Goal: Task Accomplishment & Management: Complete application form

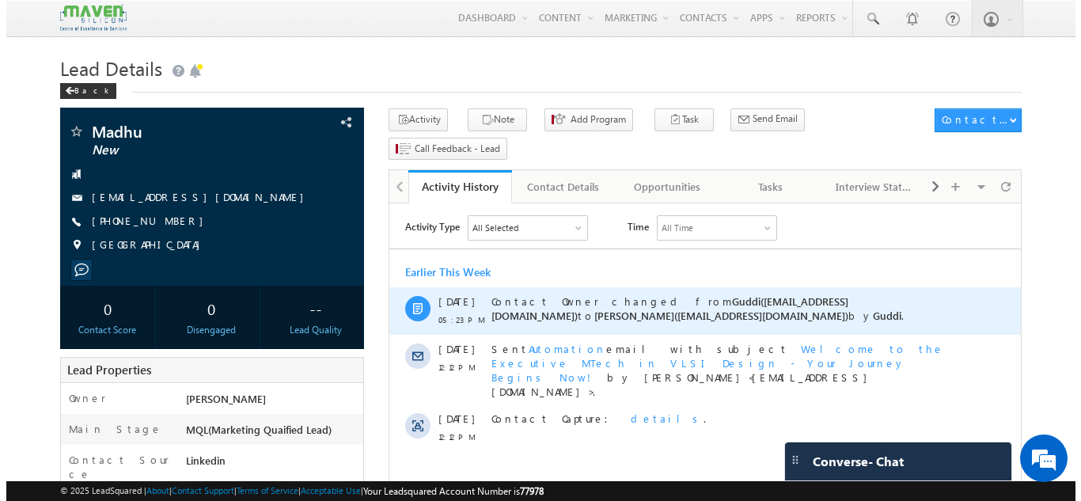
scroll to position [1, 0]
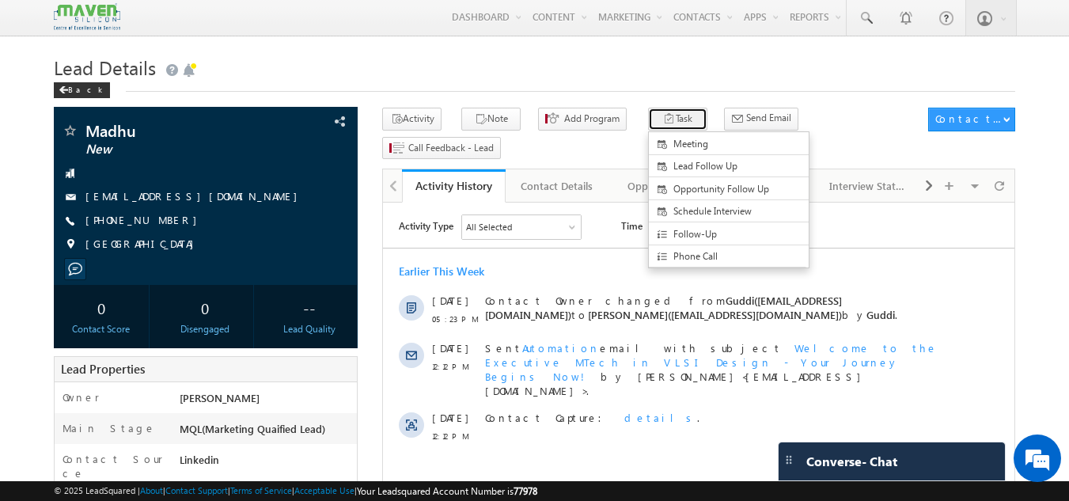
click at [649, 122] on button "Task" at bounding box center [677, 119] width 59 height 23
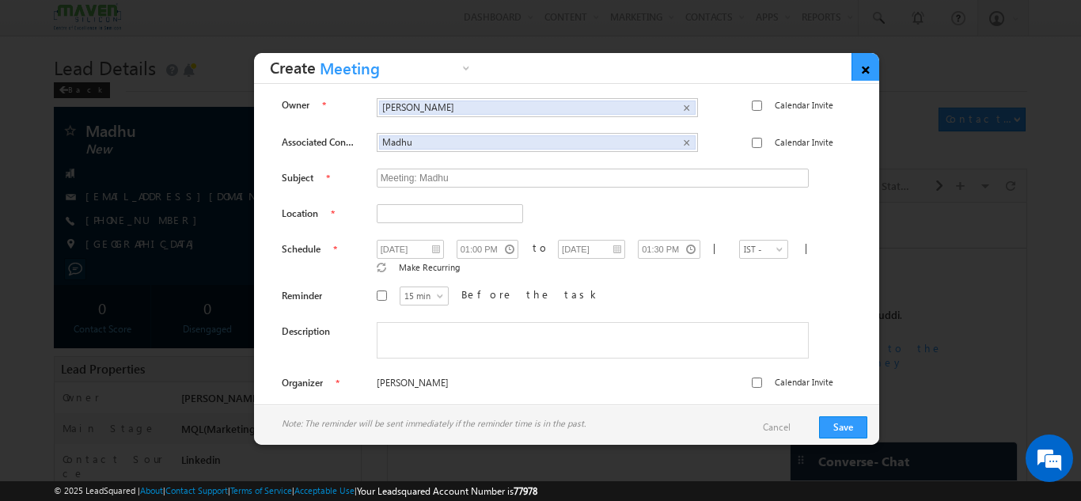
click at [873, 68] on link "×" at bounding box center [866, 67] width 28 height 28
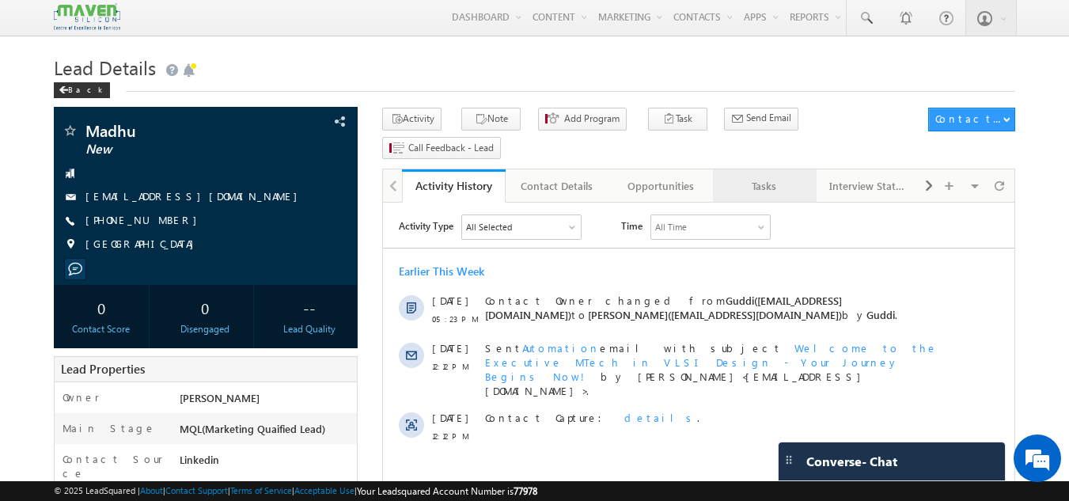
click at [780, 176] on div "Tasks" at bounding box center [764, 185] width 77 height 19
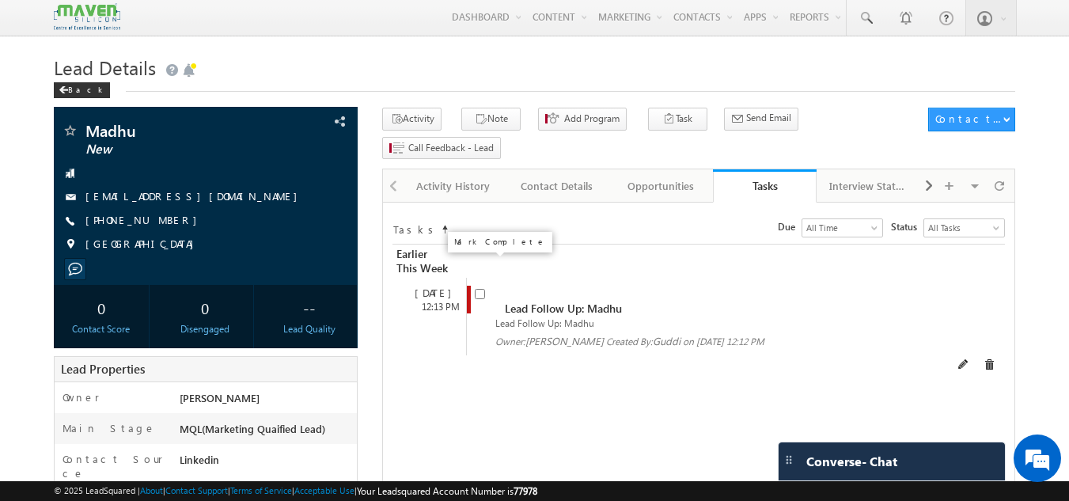
click at [484, 289] on input "checkbox" at bounding box center [480, 294] width 10 height 10
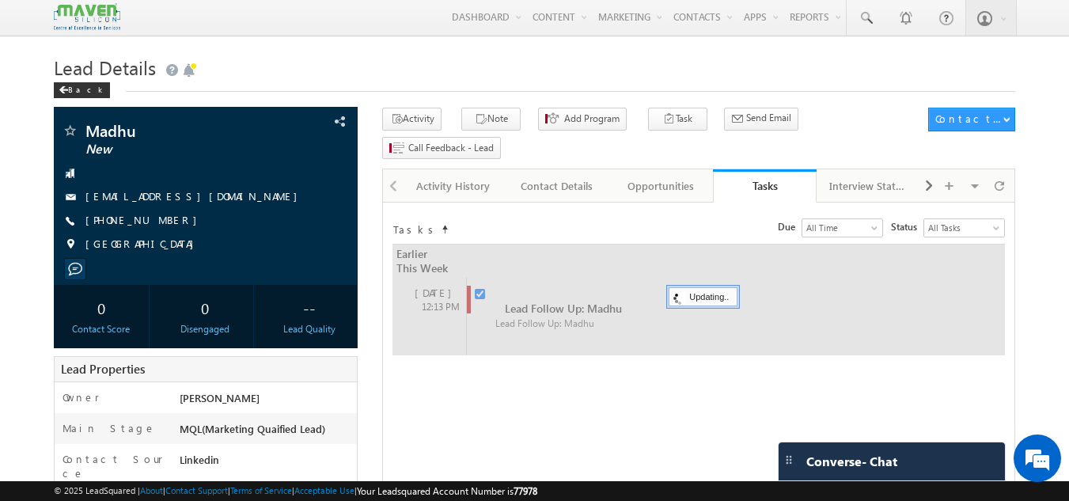
checkbox input "false"
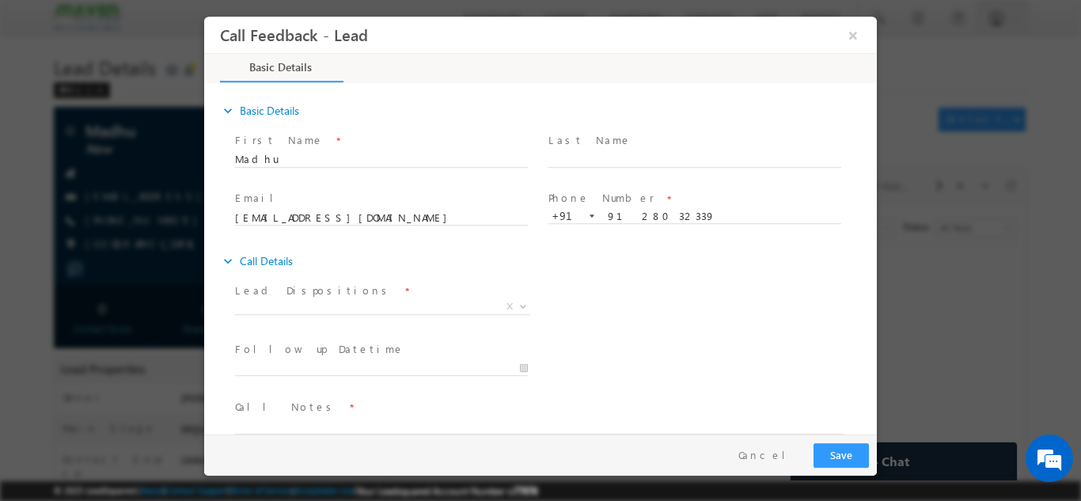
scroll to position [0, 0]
click at [335, 303] on span "X" at bounding box center [382, 306] width 295 height 16
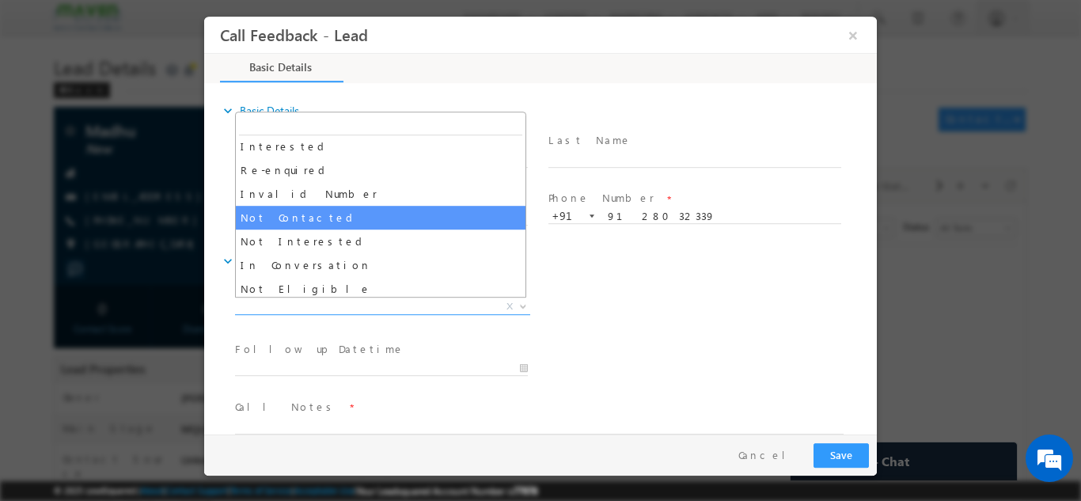
scroll to position [79, 0]
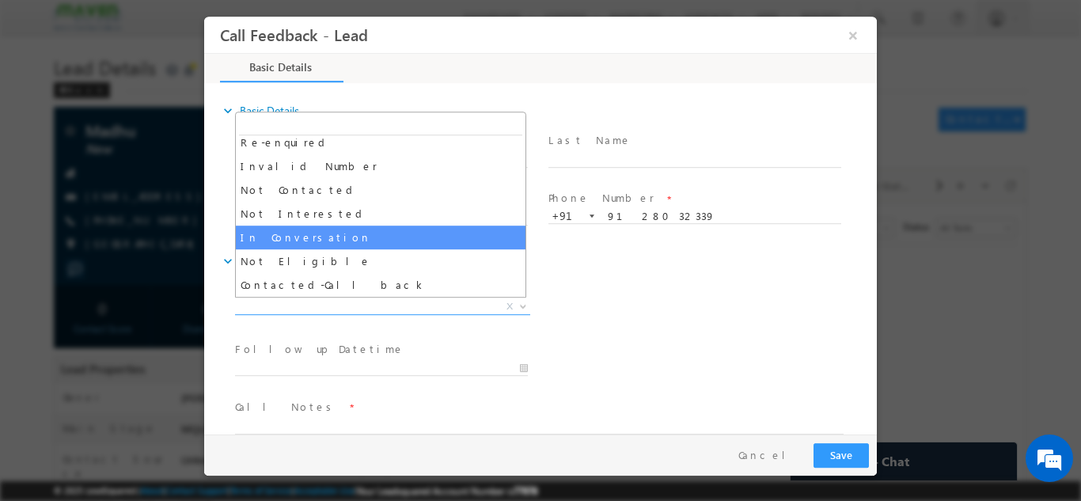
select select "In Conversation"
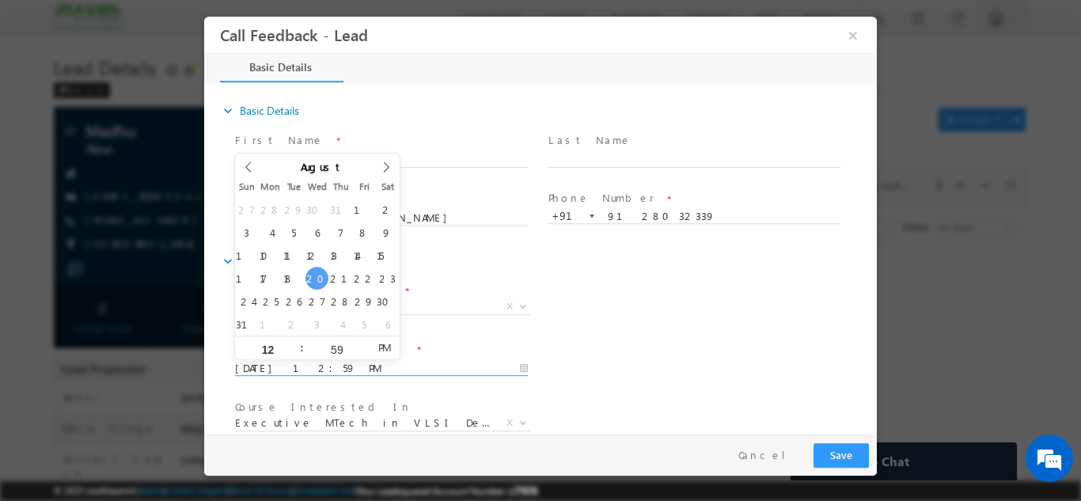
click at [400, 364] on input "[DATE] 12:59 PM" at bounding box center [381, 368] width 293 height 16
click at [450, 332] on span at bounding box center [381, 325] width 292 height 17
click at [309, 365] on input "[DATE] 12:59 PM" at bounding box center [381, 368] width 293 height 16
click at [271, 348] on input "12" at bounding box center [268, 348] width 66 height 10
type input "[DATE] 1:59 PM"
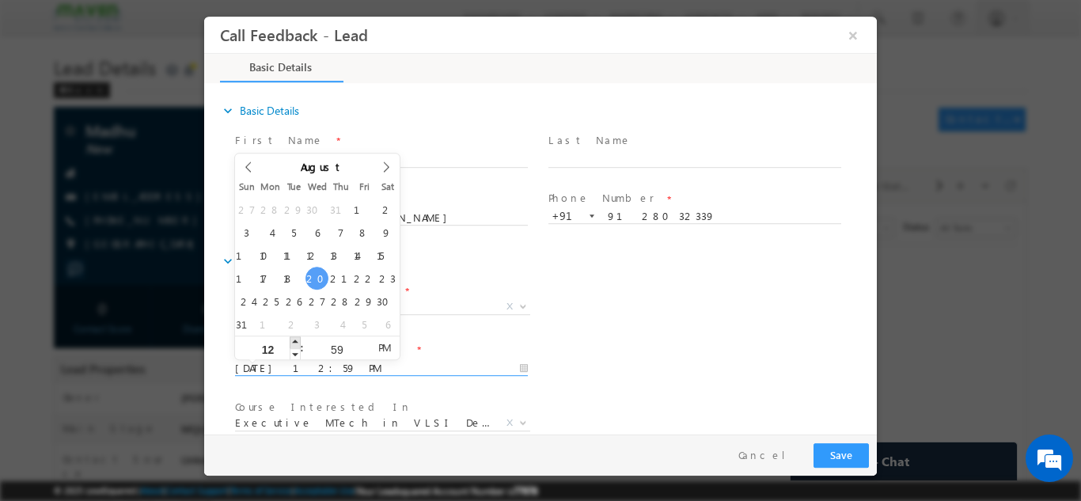
type input "01"
click at [293, 342] on span at bounding box center [295, 342] width 11 height 12
type input "[DATE] 2:59 PM"
type input "02"
click at [292, 337] on span at bounding box center [295, 342] width 11 height 12
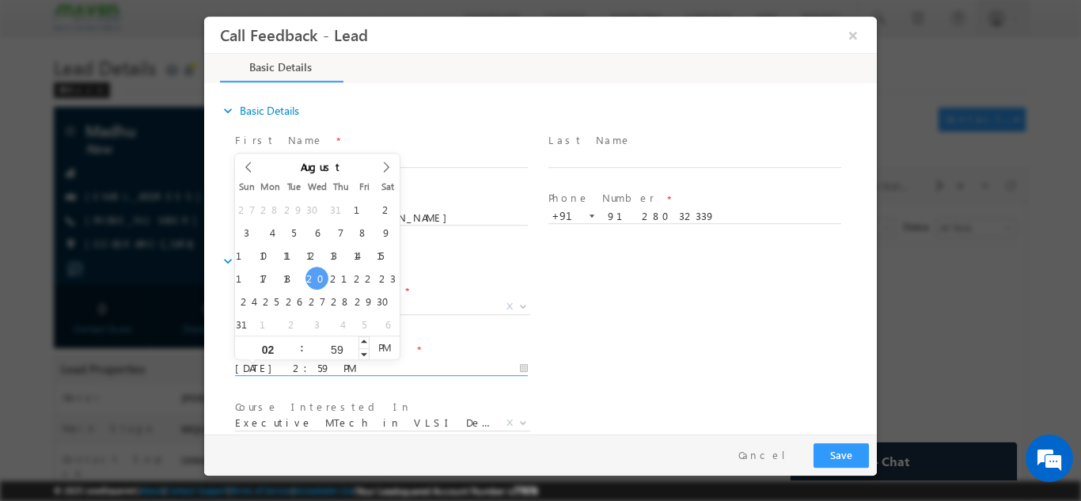
click at [335, 351] on input "59" at bounding box center [337, 348] width 66 height 10
type input "[DATE] 2:58 PM"
type input "58"
click at [365, 356] on span at bounding box center [364, 353] width 11 height 12
type input "[DATE] 2:57 PM"
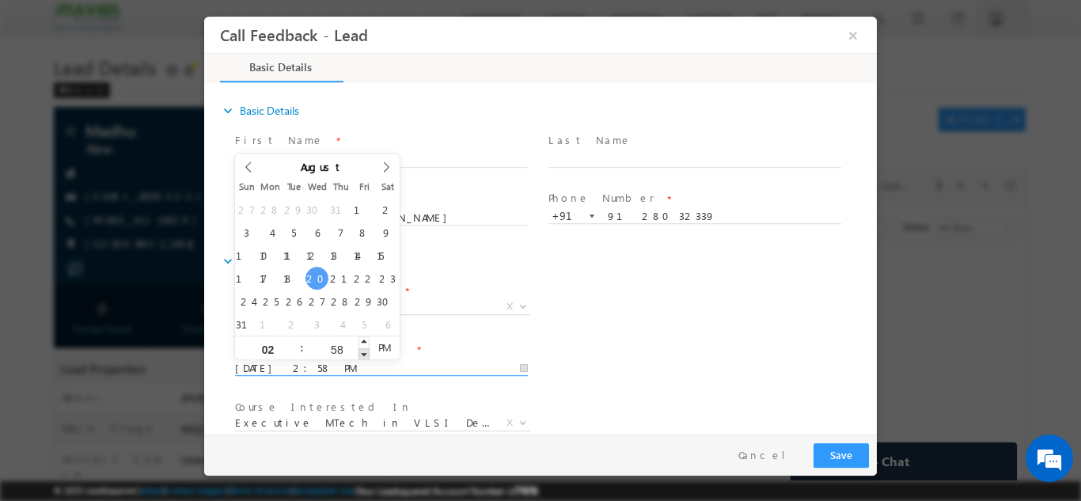
type input "57"
click at [365, 356] on span at bounding box center [364, 353] width 11 height 12
type input "[DATE] 2:56 PM"
type input "56"
click at [365, 356] on span at bounding box center [364, 353] width 11 height 12
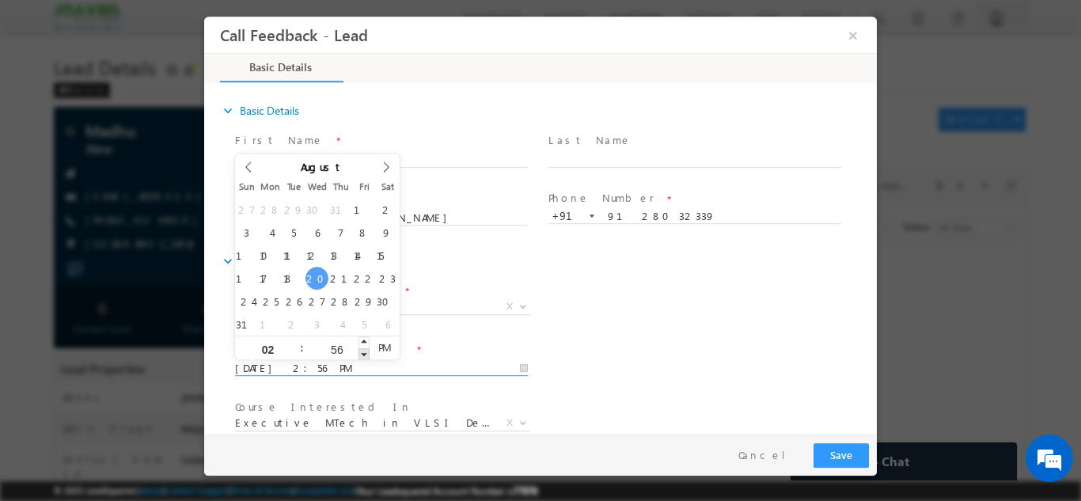
type input "[DATE] 2:55 PM"
type input "55"
click at [365, 356] on span at bounding box center [364, 353] width 11 height 12
type input "[DATE] 2:54 PM"
type input "54"
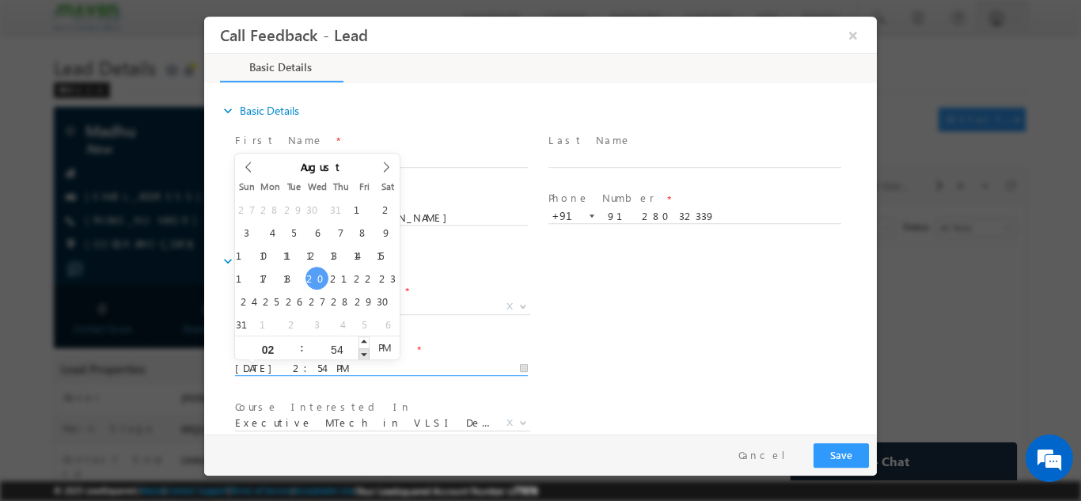
click at [365, 356] on span at bounding box center [364, 353] width 11 height 12
type input "[DATE] 2:53 PM"
type input "53"
click at [365, 356] on span at bounding box center [364, 353] width 11 height 12
type input "[DATE] 2:52 PM"
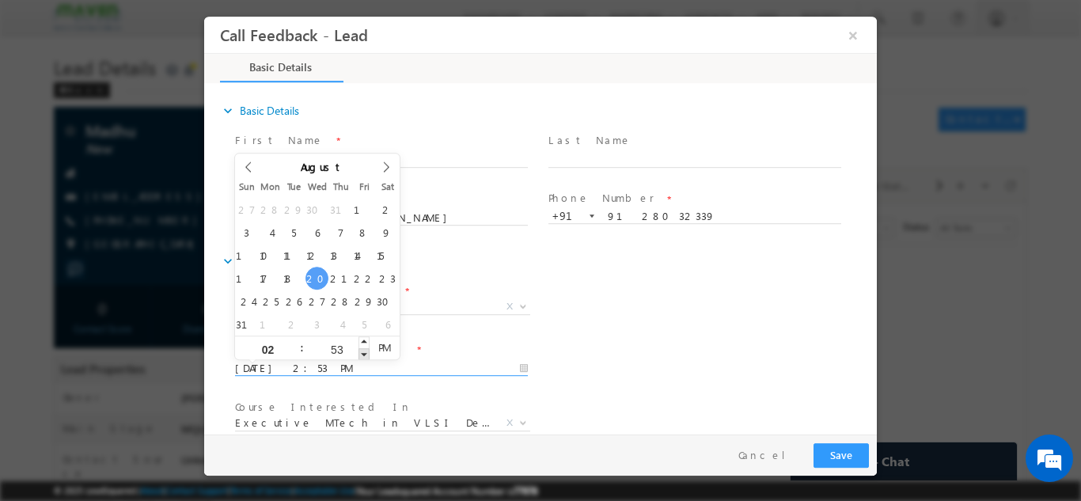
type input "52"
click at [365, 356] on span at bounding box center [364, 353] width 11 height 12
click at [355, 357] on div "52" at bounding box center [337, 348] width 66 height 24
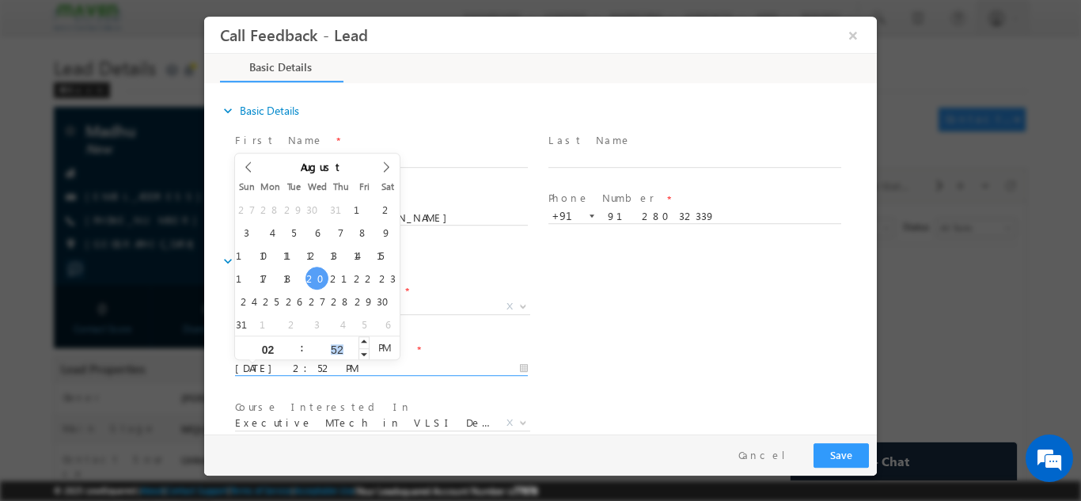
click at [355, 357] on div "52" at bounding box center [337, 348] width 66 height 24
type input "[DATE] 2:51 PM"
type input "51"
click at [362, 354] on span at bounding box center [364, 353] width 11 height 12
type input "[DATE] 2:50 PM"
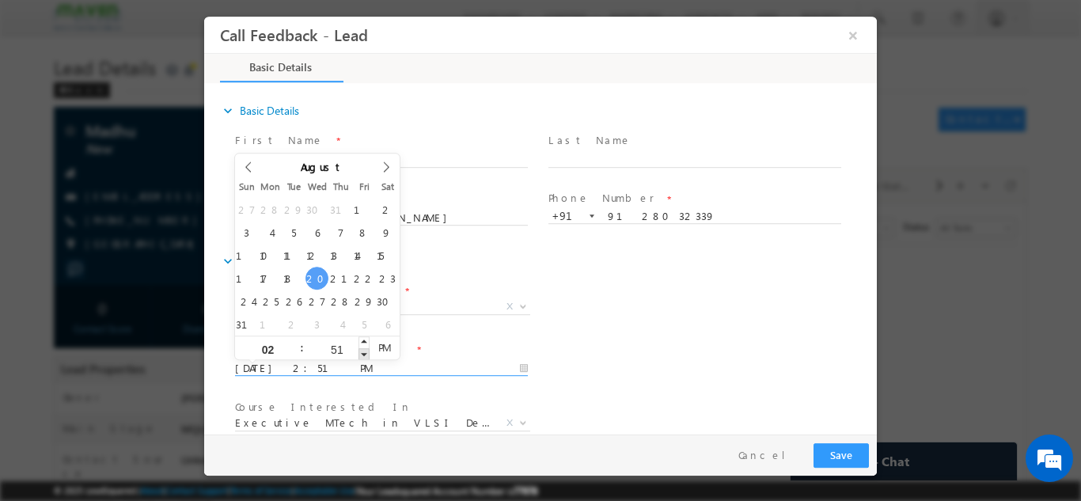
type input "50"
click at [362, 354] on span at bounding box center [364, 353] width 11 height 12
type input "[DATE] 2:49 PM"
type input "49"
click at [362, 354] on span at bounding box center [364, 353] width 11 height 12
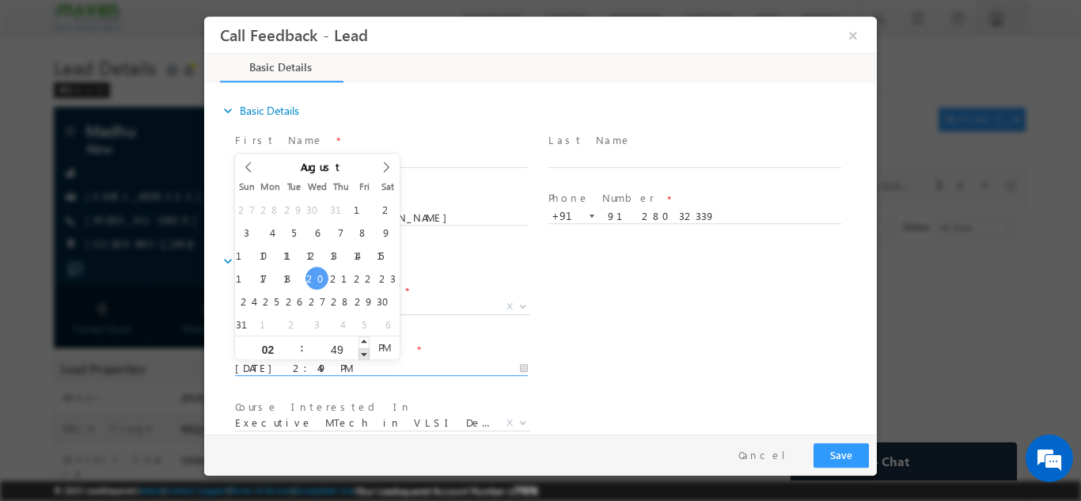
type input "[DATE] 2:48 PM"
type input "48"
click at [362, 354] on span at bounding box center [364, 353] width 11 height 12
type input "[DATE] 2:47 PM"
type input "47"
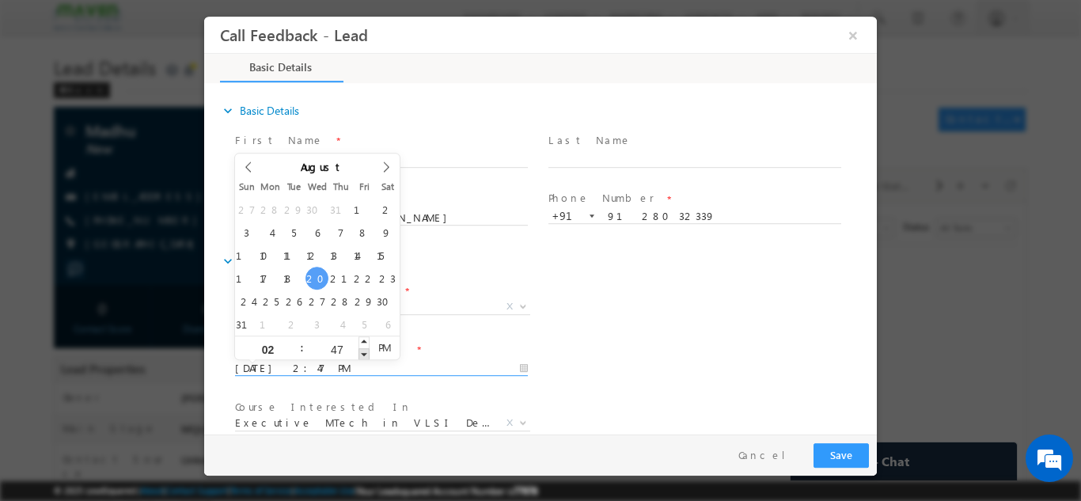
click at [362, 354] on span at bounding box center [364, 353] width 11 height 12
type input "[DATE] 2:46 PM"
type input "46"
click at [362, 354] on span at bounding box center [364, 353] width 11 height 12
type input "[DATE] 2:45 PM"
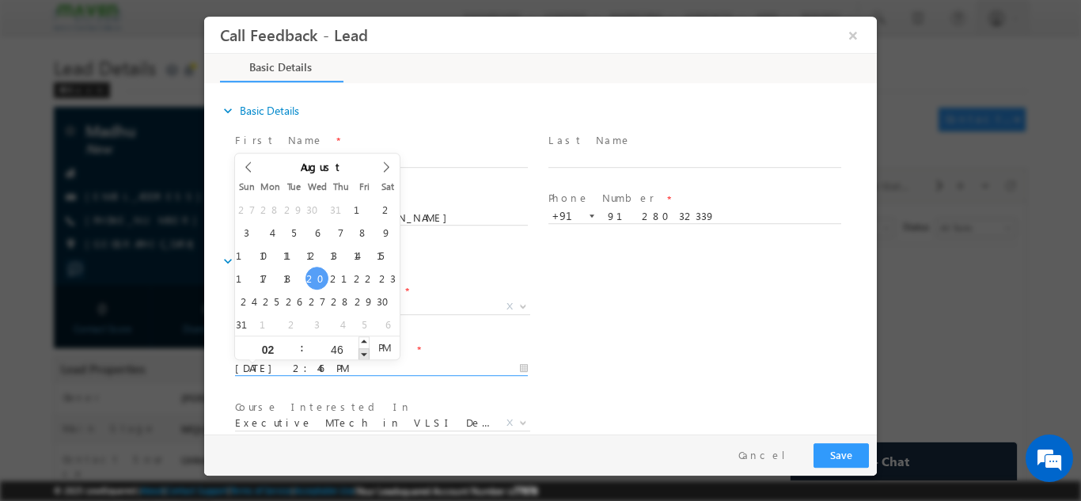
type input "45"
click at [362, 354] on span at bounding box center [364, 353] width 11 height 12
type input "[DATE] 2:44 PM"
type input "44"
click at [362, 354] on span at bounding box center [364, 353] width 11 height 12
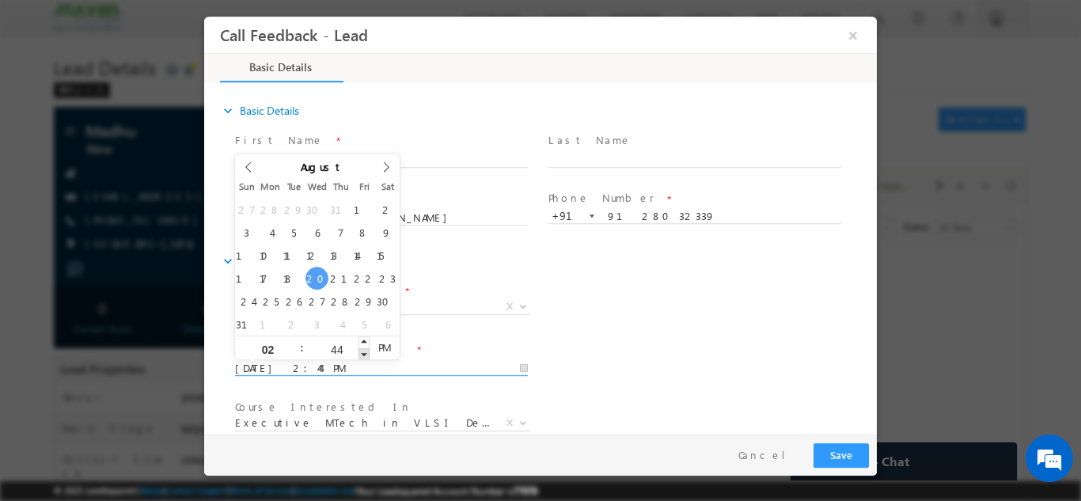
type input "[DATE] 2:43 PM"
type input "43"
click at [362, 354] on span at bounding box center [364, 353] width 11 height 12
type input "[DATE] 2:42 PM"
type input "42"
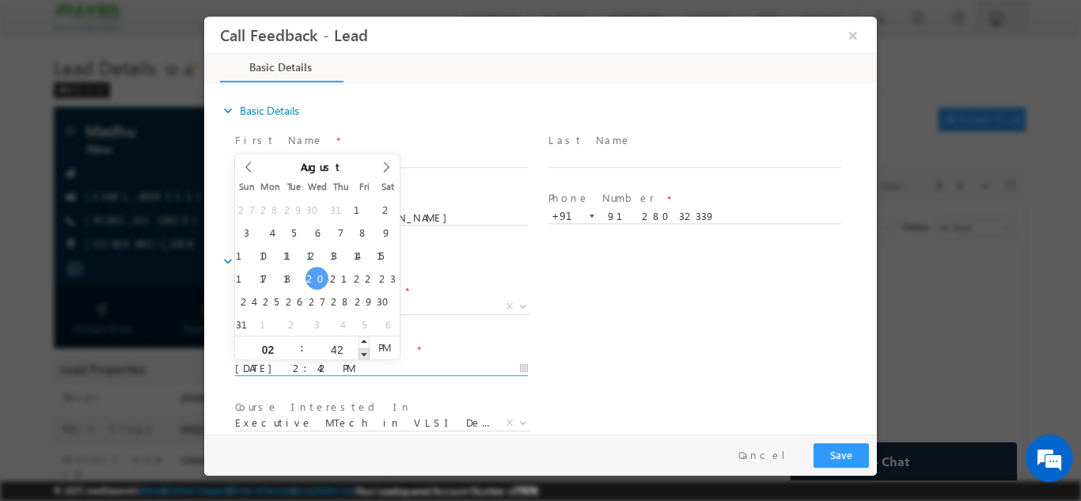
click at [362, 354] on span at bounding box center [364, 353] width 11 height 12
type input "[DATE] 2:41 PM"
type input "41"
click at [362, 354] on span at bounding box center [364, 353] width 11 height 12
type input "[DATE] 2:40 PM"
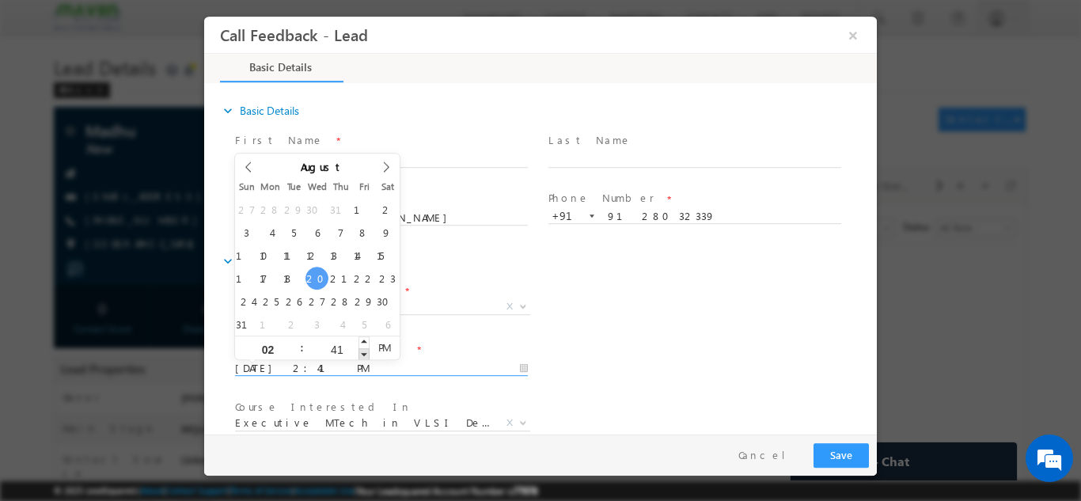
type input "40"
click at [362, 354] on span at bounding box center [364, 353] width 11 height 12
type input "[DATE] 2:39 PM"
type input "39"
click at [362, 354] on span at bounding box center [364, 353] width 11 height 12
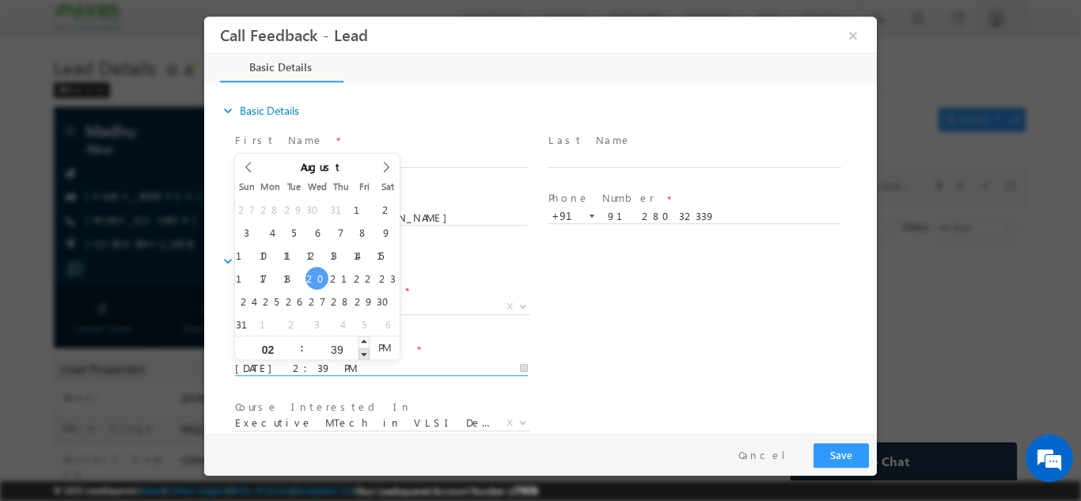
type input "[DATE] 2:38 PM"
type input "38"
click at [362, 354] on span at bounding box center [364, 353] width 11 height 12
type input "[DATE] 2:37 PM"
type input "37"
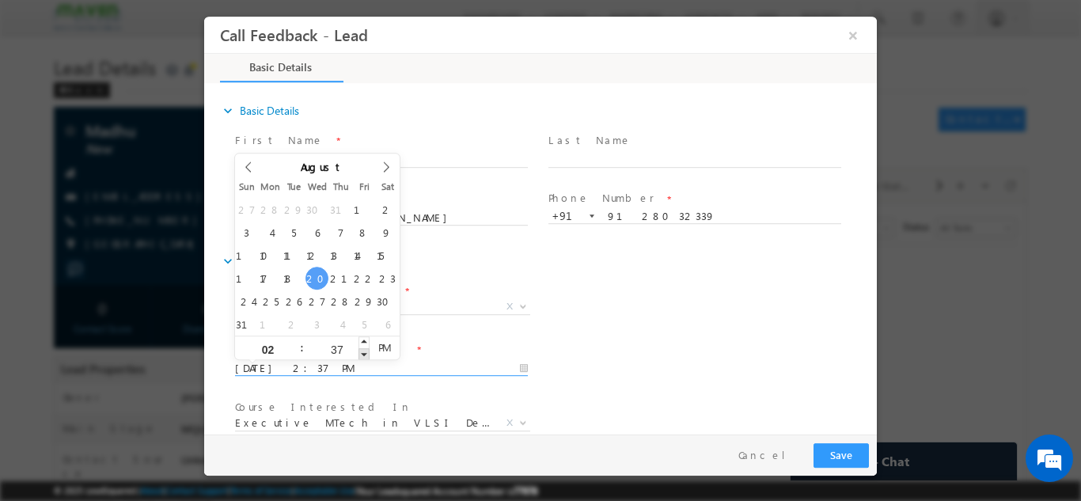
click at [362, 354] on span at bounding box center [364, 353] width 11 height 12
type input "[DATE] 2:36 PM"
type input "36"
click at [362, 354] on span at bounding box center [364, 353] width 11 height 12
type input "[DATE] 2:35 PM"
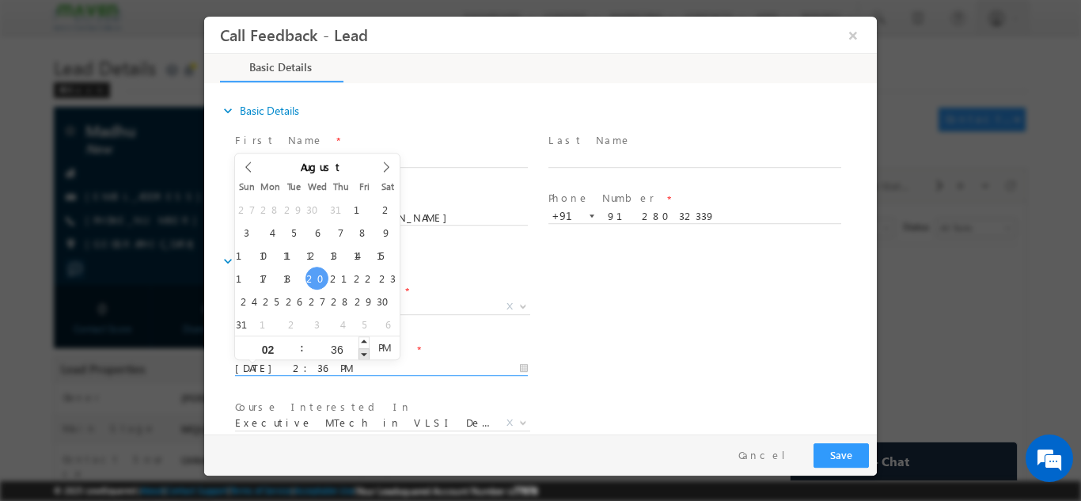
type input "35"
click at [362, 354] on span at bounding box center [364, 353] width 11 height 12
type input "[DATE] 2:34 PM"
type input "34"
click at [362, 354] on span at bounding box center [364, 353] width 11 height 12
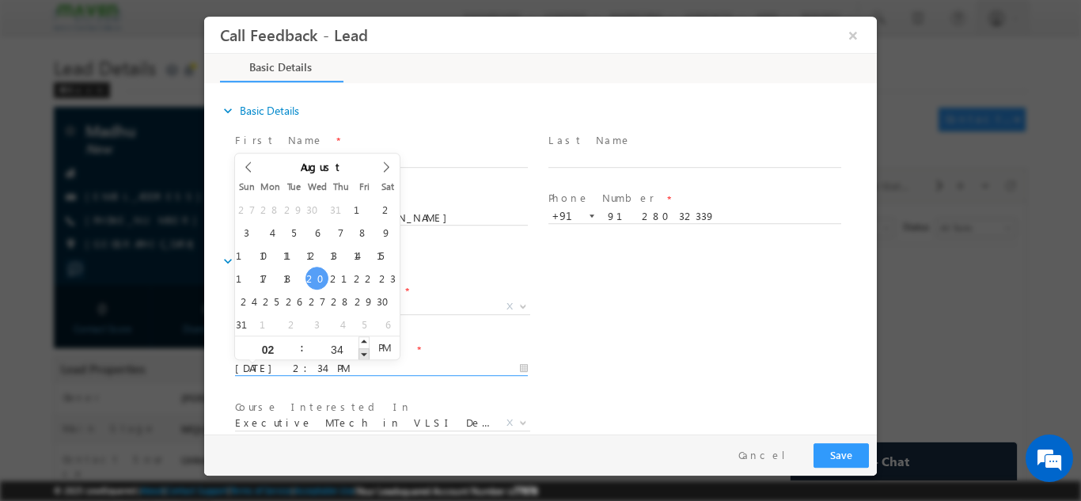
type input "[DATE] 2:33 PM"
type input "33"
click at [362, 354] on span at bounding box center [364, 353] width 11 height 12
type input "[DATE] 2:32 PM"
type input "32"
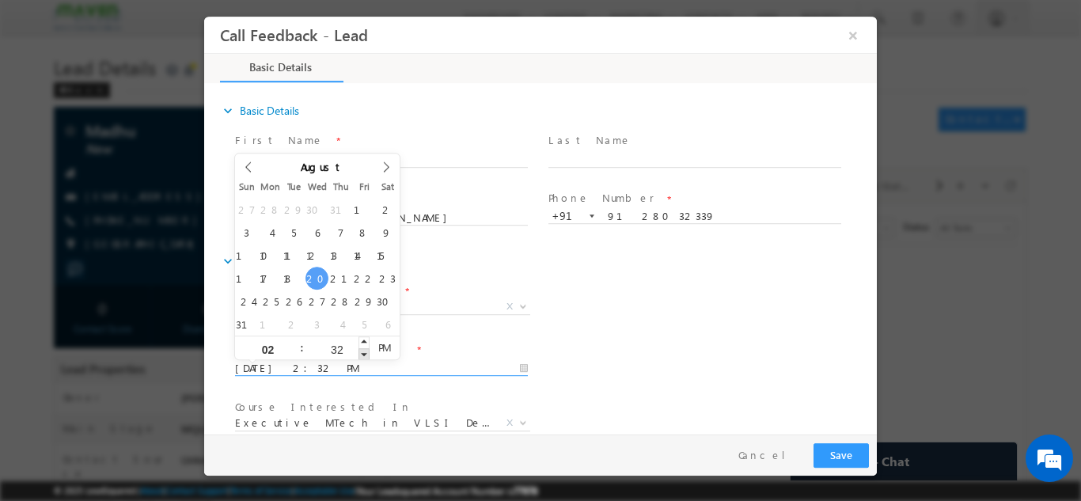
click at [362, 354] on span at bounding box center [364, 353] width 11 height 12
type input "[DATE] 2:31 PM"
type input "31"
click at [362, 354] on span at bounding box center [364, 353] width 11 height 12
type input "[DATE] 2:30 PM"
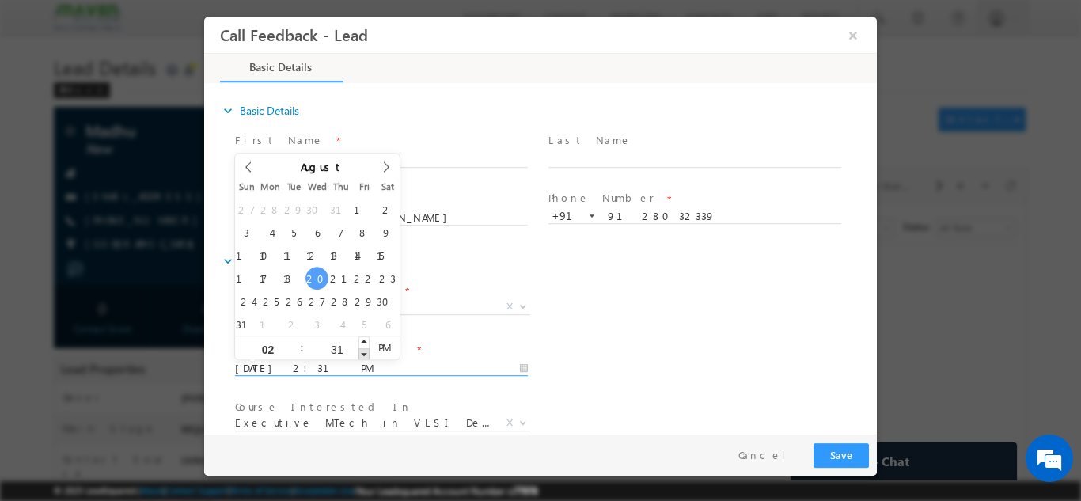
type input "30"
click at [362, 354] on span at bounding box center [364, 353] width 11 height 12
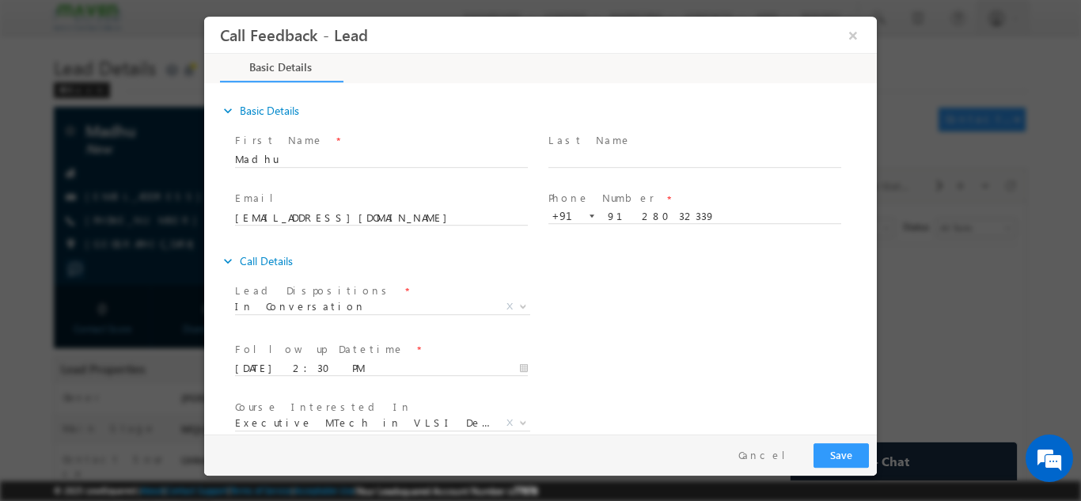
click at [587, 345] on div "Follow up Datetime * [DATE] 2:30 PM Program Type * Long Term Short Term X" at bounding box center [554, 366] width 645 height 59
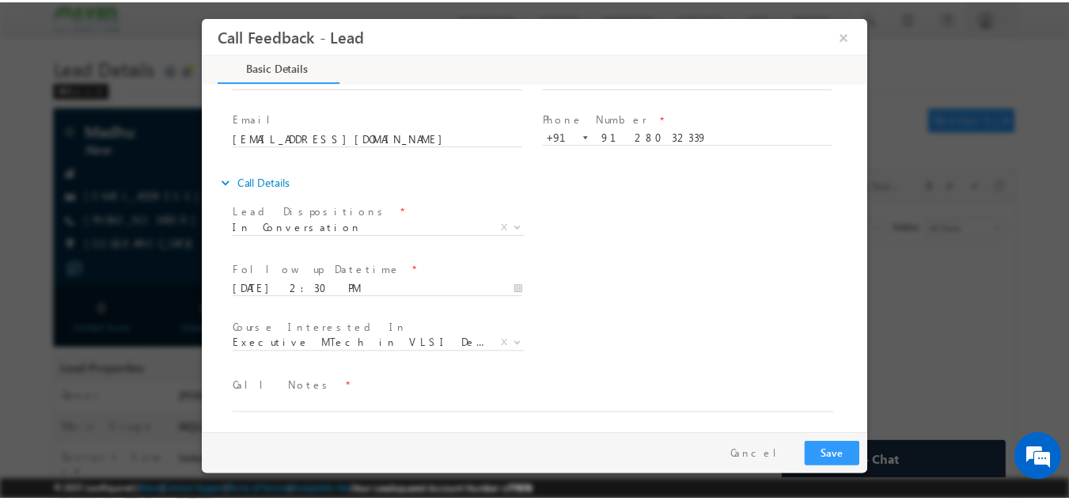
scroll to position [84, 0]
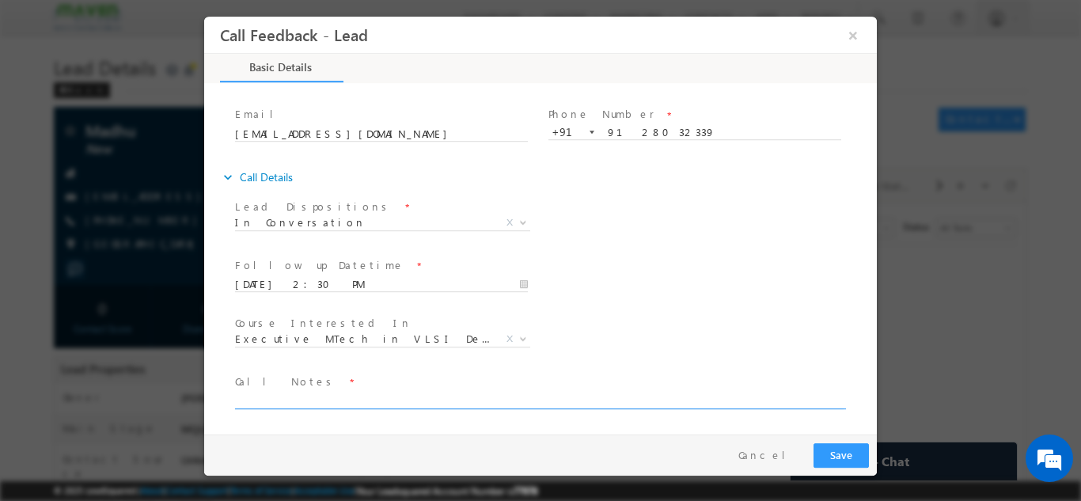
click at [385, 400] on textarea at bounding box center [539, 399] width 609 height 18
type textarea "Busy, call back."
click at [838, 461] on button "Save" at bounding box center [841, 454] width 55 height 25
